Goal: Transaction & Acquisition: Purchase product/service

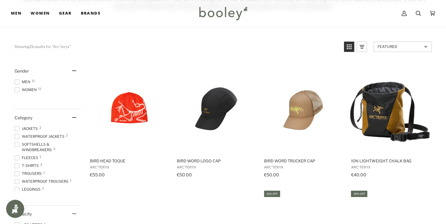
scroll to position [93, 0]
click at [22, 81] on span "Men 11" at bounding box center [24, 81] width 18 height 5
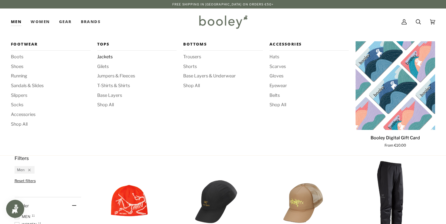
click at [103, 58] on span "Jackets" at bounding box center [137, 57] width 80 height 7
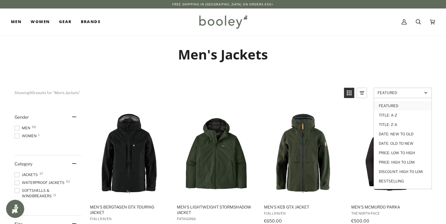
click at [390, 91] on span "Featured" at bounding box center [400, 92] width 45 height 5
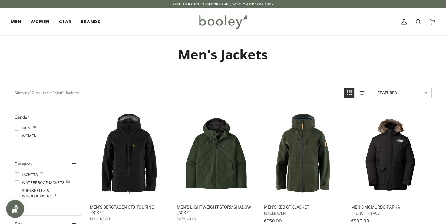
click at [389, 91] on span "Featured" at bounding box center [400, 92] width 45 height 5
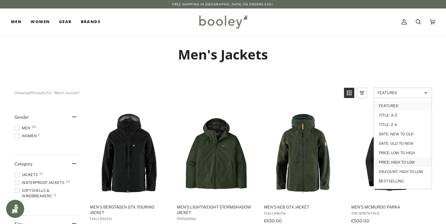
click at [388, 157] on link "Price: High to Low" at bounding box center [403, 161] width 58 height 9
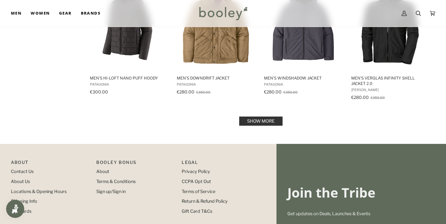
scroll to position [643, 0]
click at [265, 117] on link "Show more" at bounding box center [260, 120] width 43 height 9
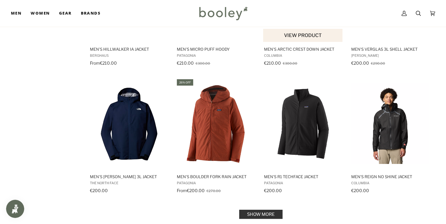
scroll to position [1191, 0]
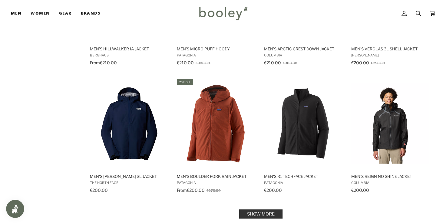
click at [256, 213] on link "Show more" at bounding box center [260, 213] width 43 height 9
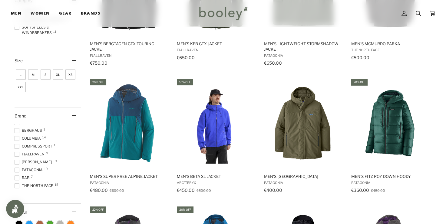
scroll to position [13, 0]
click at [33, 166] on span "Patagonia 19" at bounding box center [30, 168] width 30 height 5
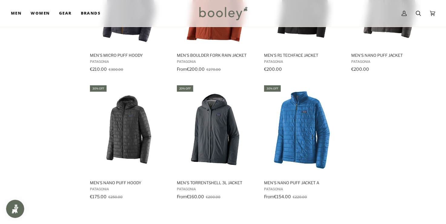
scroll to position [539, 0]
